Goal: Information Seeking & Learning: Learn about a topic

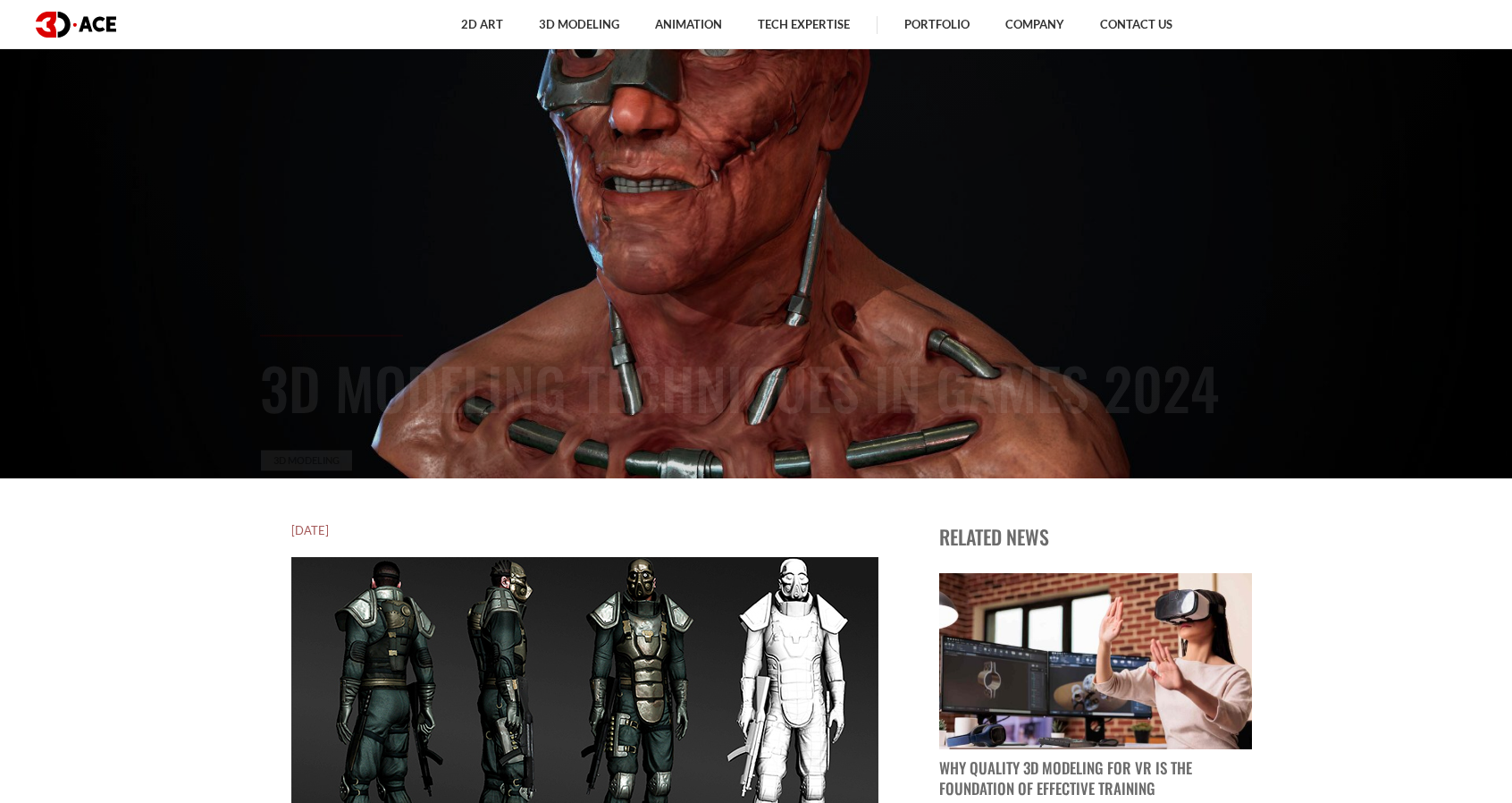
scroll to position [441, 0]
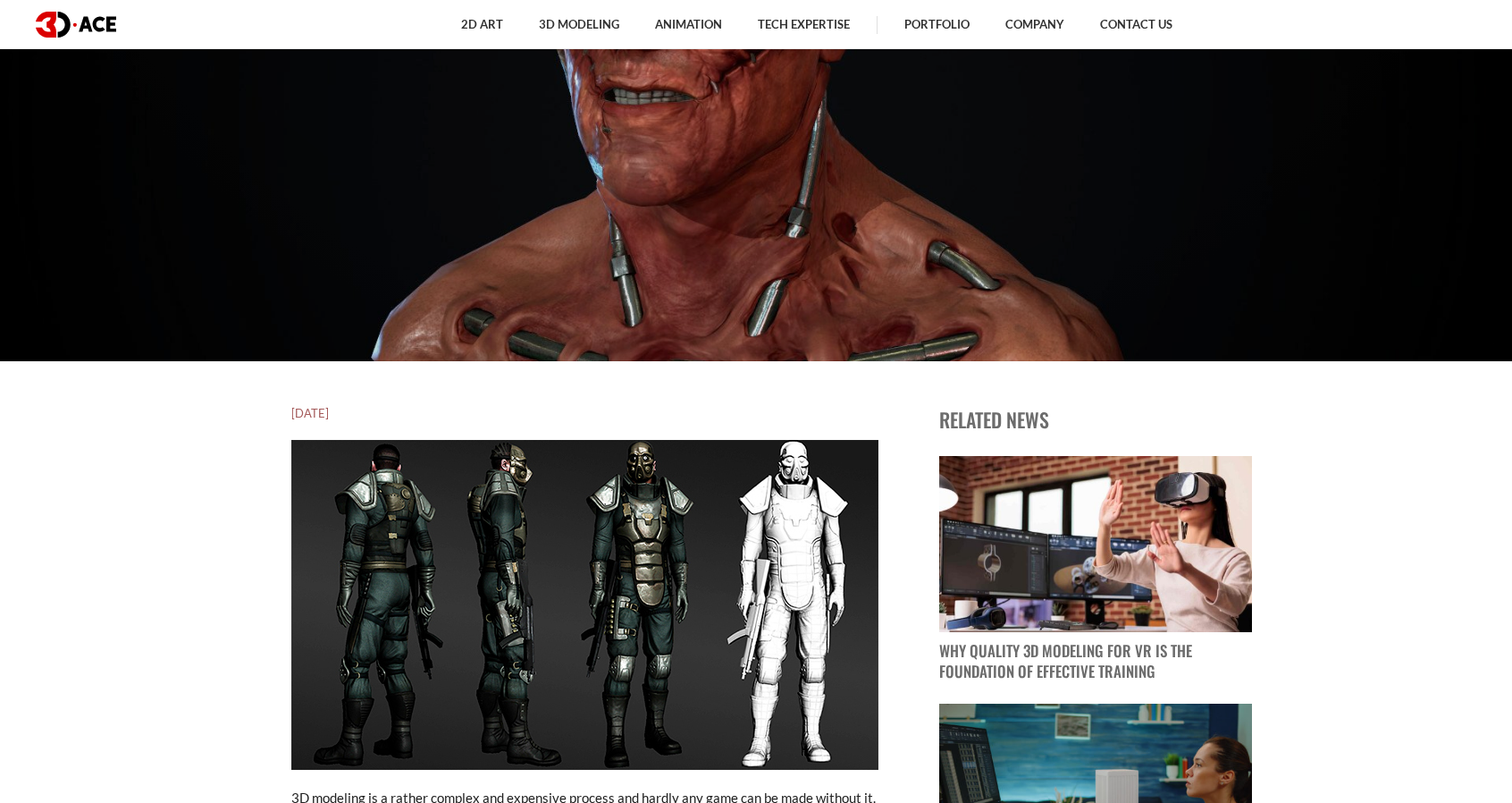
click at [714, 649] on img at bounding box center [585, 604] width 587 height 330
click at [719, 622] on img at bounding box center [585, 604] width 587 height 330
click at [726, 636] on img at bounding box center [585, 604] width 587 height 330
click at [727, 635] on img at bounding box center [585, 604] width 587 height 330
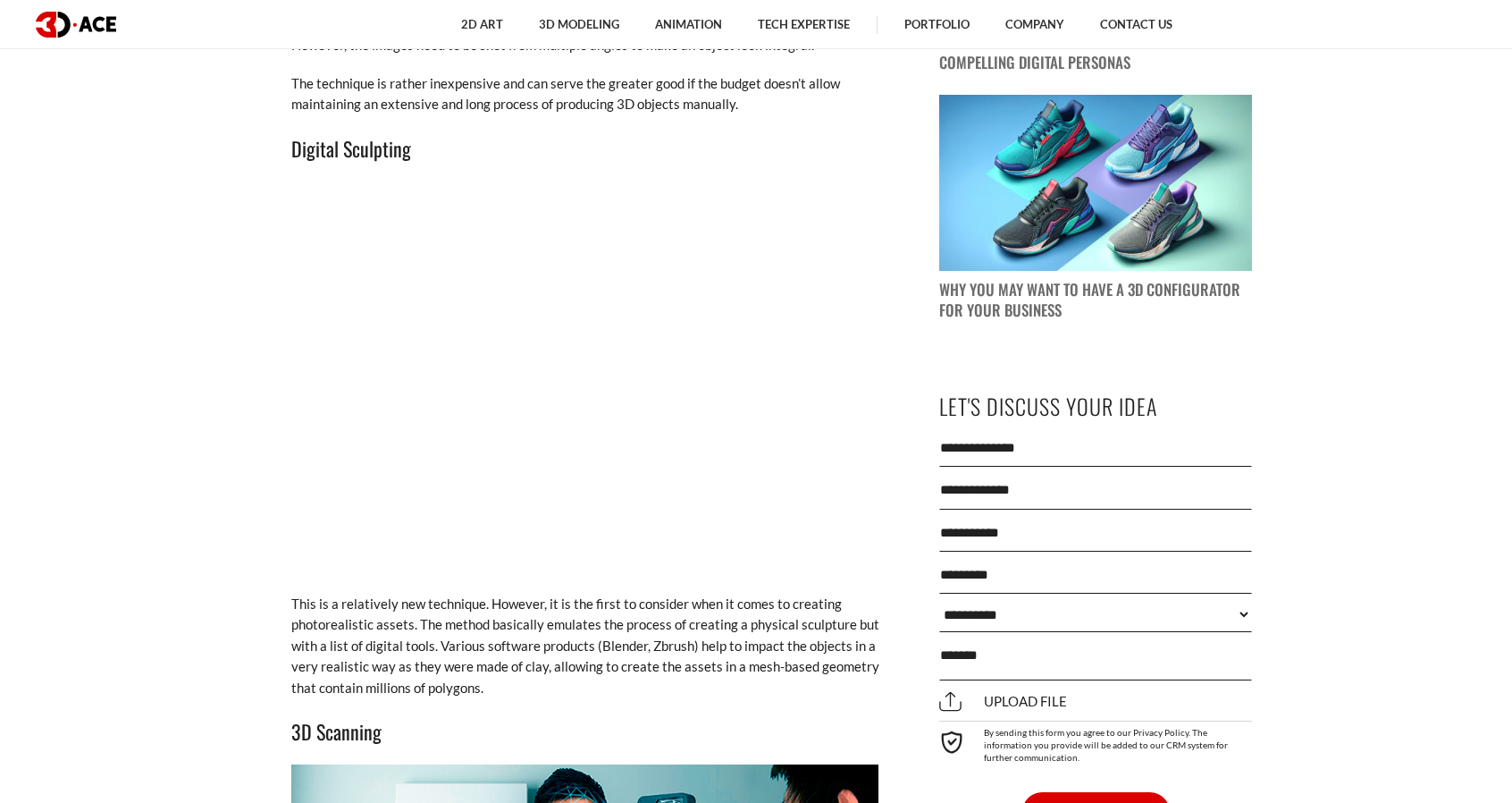
scroll to position [1795, 0]
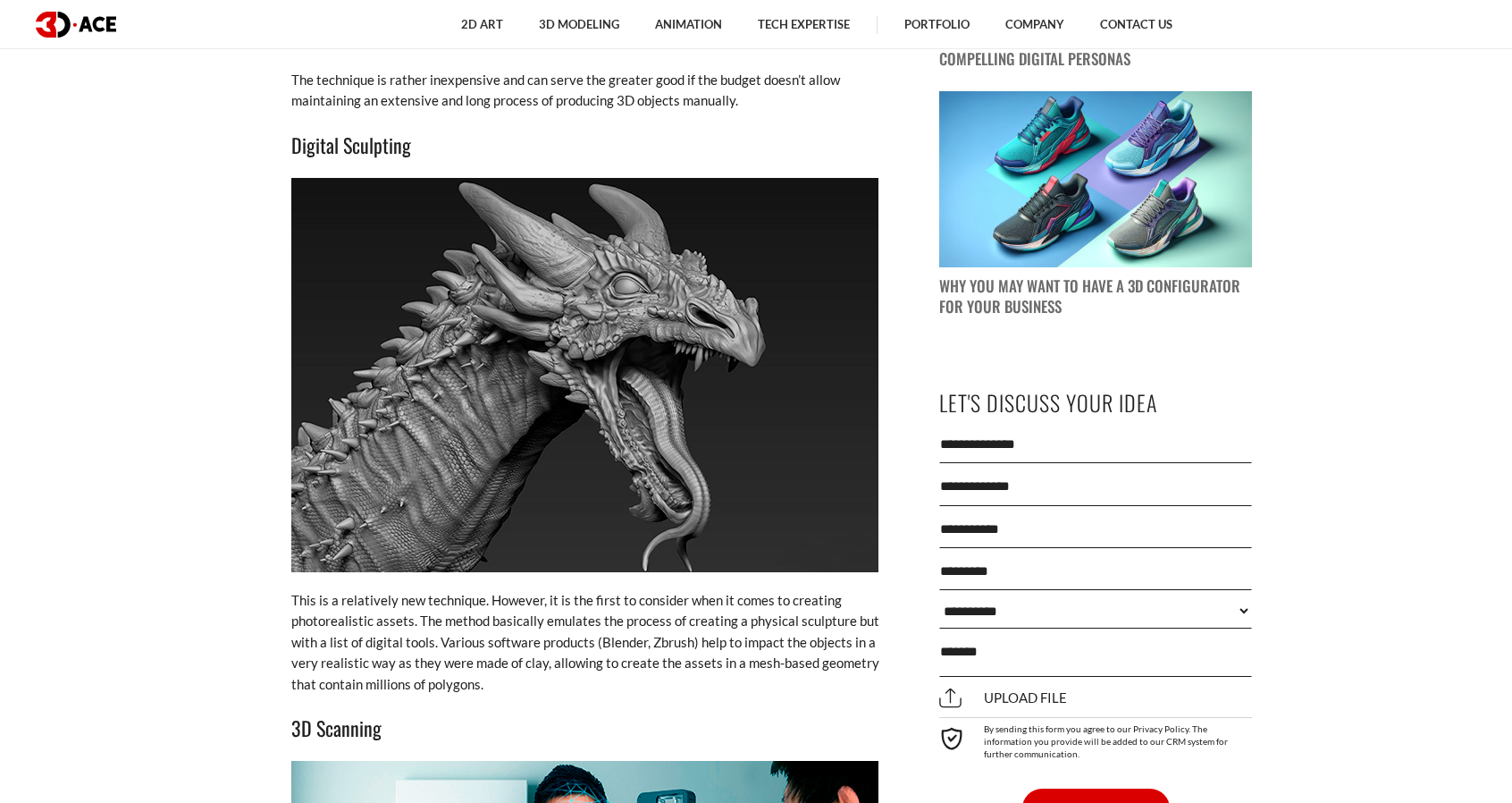
click at [491, 373] on img at bounding box center [585, 374] width 587 height 394
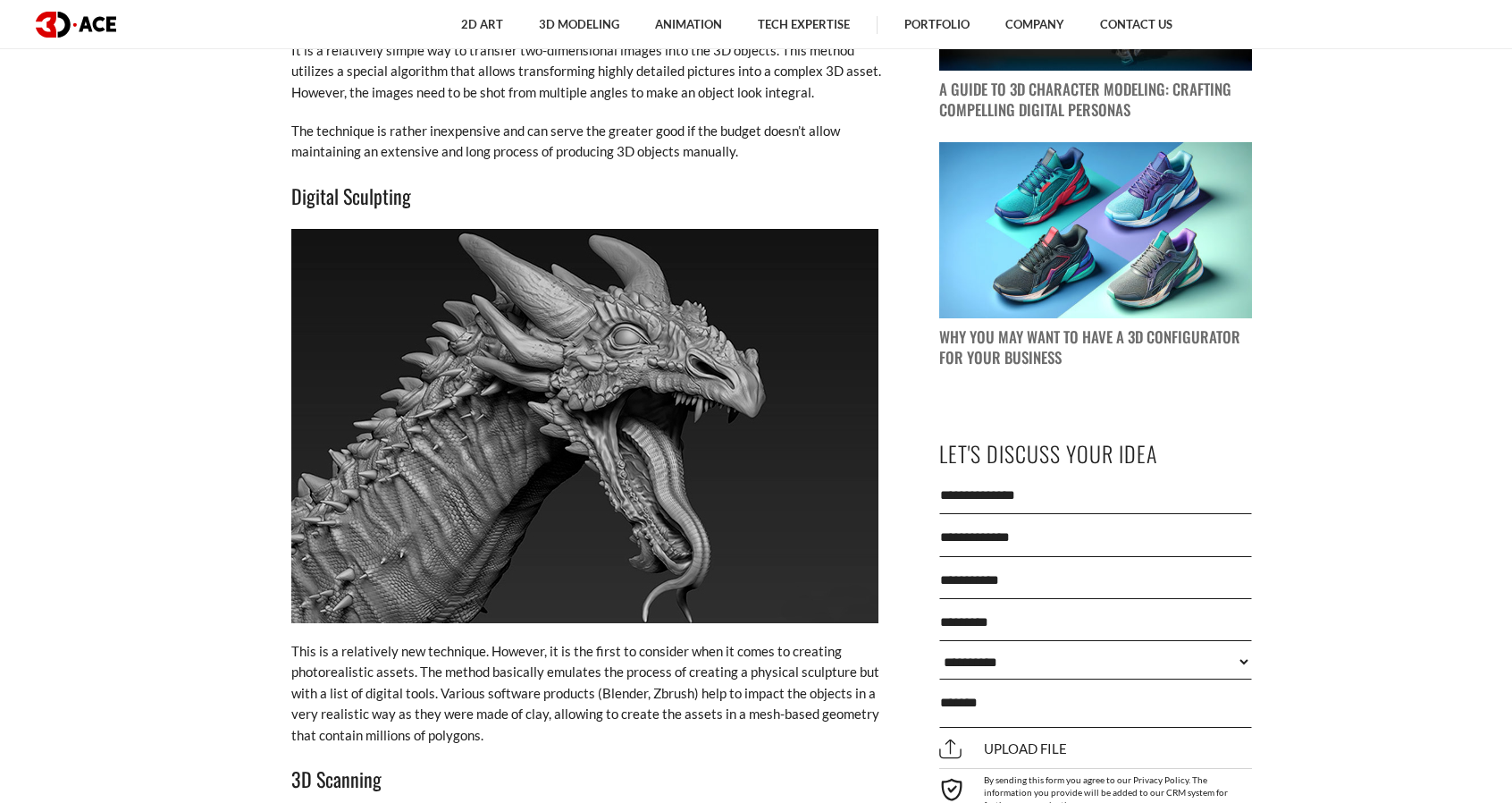
scroll to position [1756, 0]
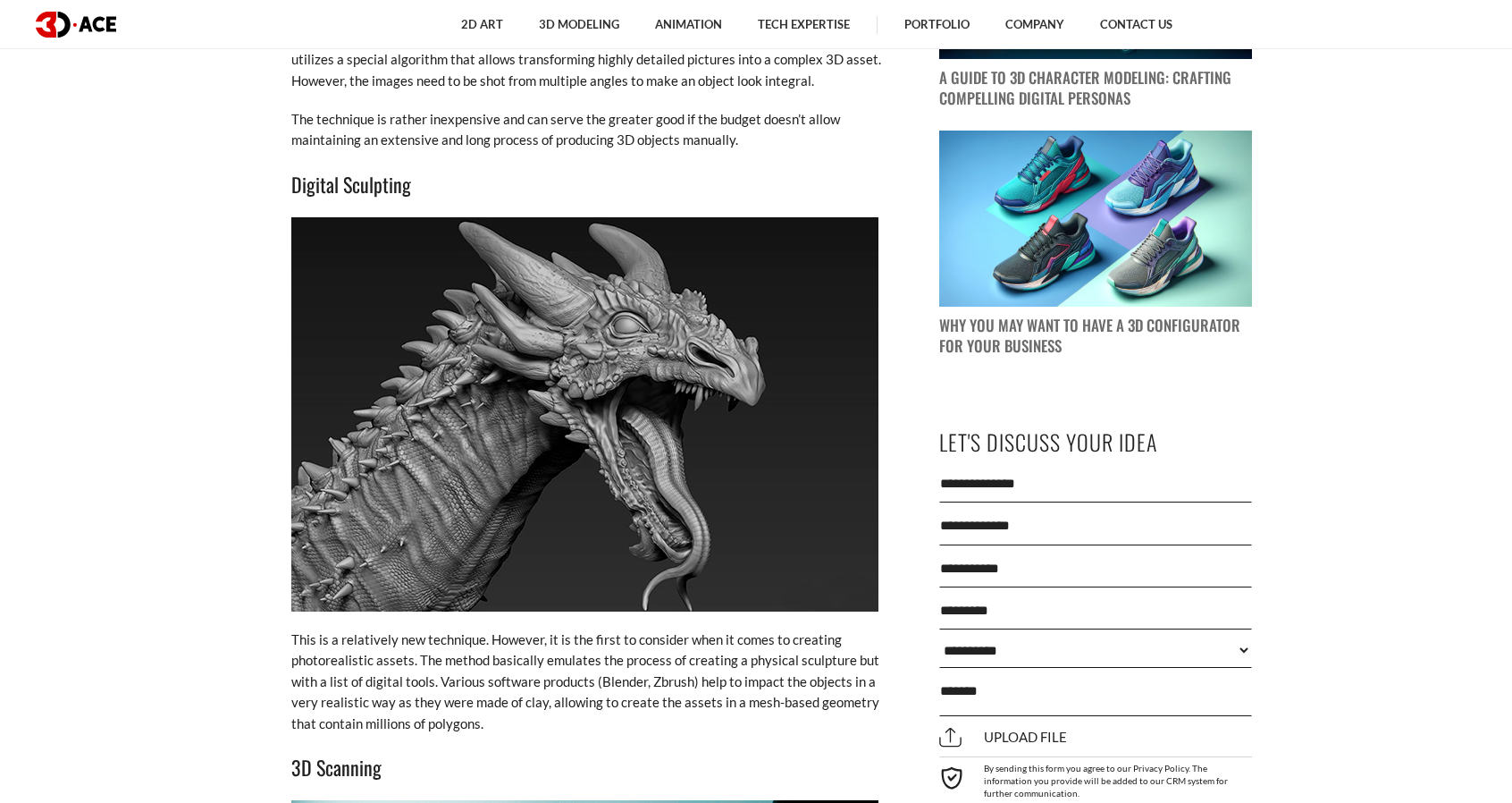
click at [448, 477] on img at bounding box center [585, 413] width 587 height 394
click at [490, 444] on img at bounding box center [585, 413] width 587 height 394
click at [489, 442] on img at bounding box center [585, 413] width 587 height 394
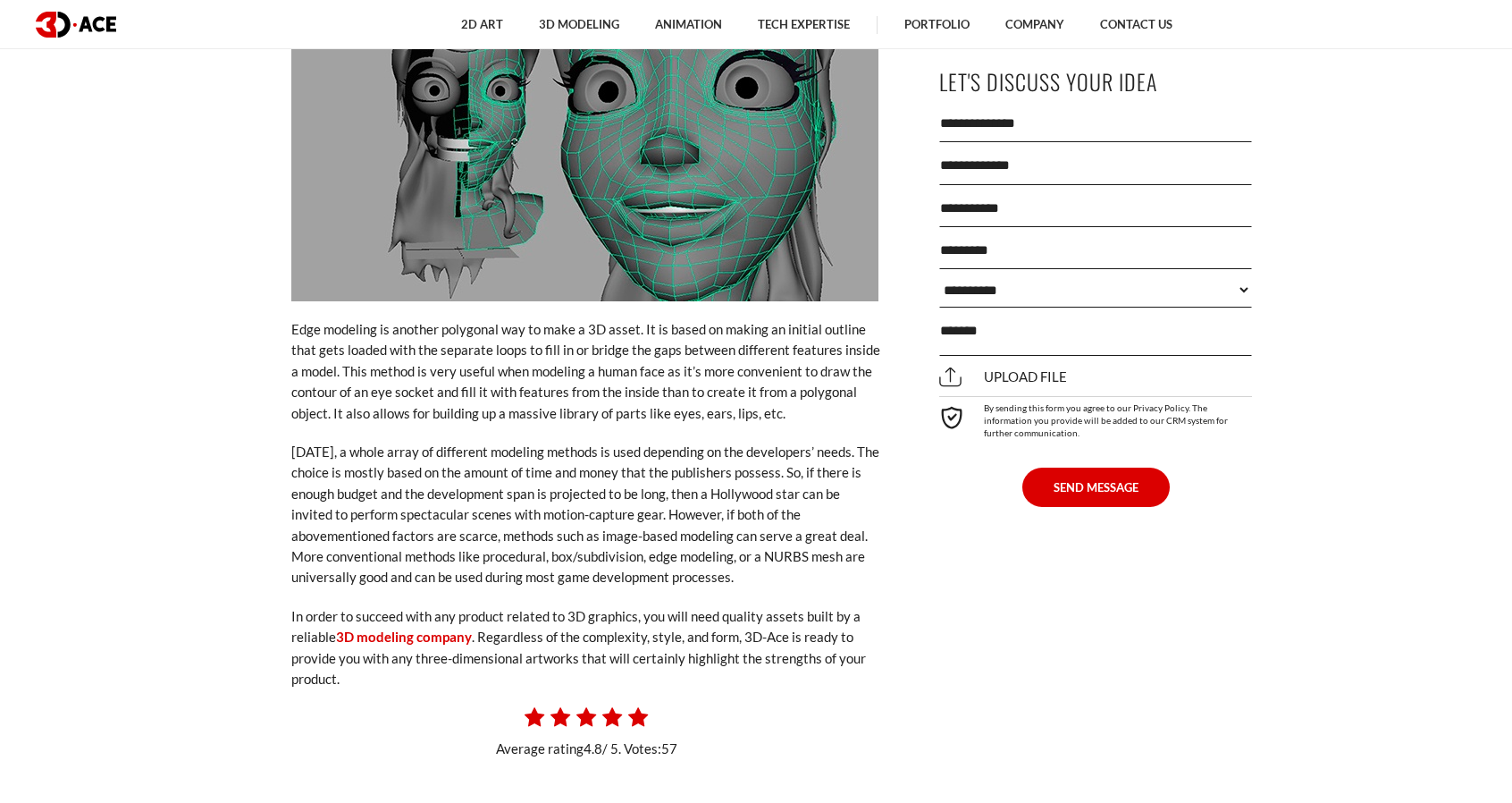
scroll to position [5066, 0]
